Goal: Task Accomplishment & Management: Complete application form

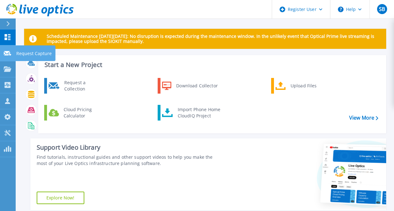
click at [7, 51] on icon at bounding box center [8, 53] width 8 height 5
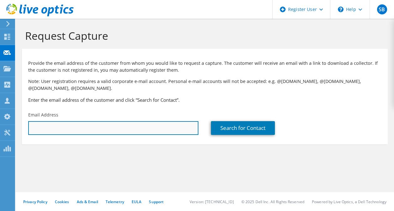
click at [65, 124] on input "text" at bounding box center [113, 128] width 170 height 14
paste input "[PERSON_NAME][EMAIL_ADDRESS][PERSON_NAME][PERSON_NAME][DOMAIN_NAME]"
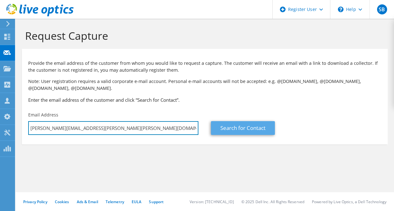
type input "[PERSON_NAME][EMAIL_ADDRESS][PERSON_NAME][PERSON_NAME][DOMAIN_NAME]"
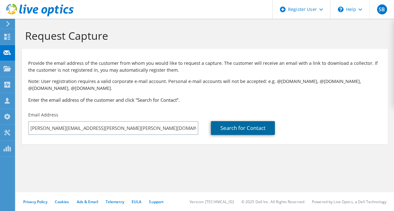
click at [258, 126] on link "Search for Contact" at bounding box center [243, 128] width 64 height 14
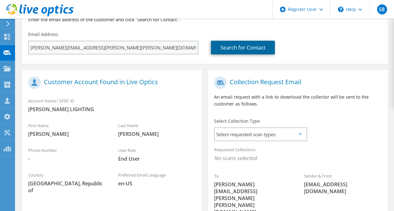
scroll to position [152, 0]
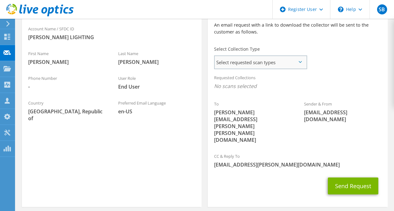
click at [245, 66] on span "Select requested scan types" at bounding box center [259, 62] width 91 height 13
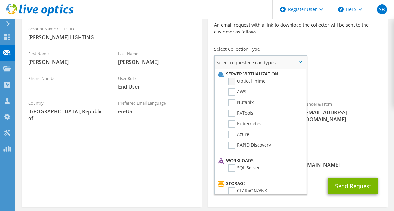
click at [246, 80] on label "Optical Prime" at bounding box center [247, 82] width 38 height 8
click at [0, 0] on input "Optical Prime" at bounding box center [0, 0] width 0 height 0
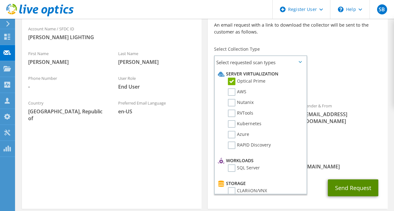
click at [350, 179] on button "Send Request" at bounding box center [352, 187] width 50 height 17
